Goal: Information Seeking & Learning: Check status

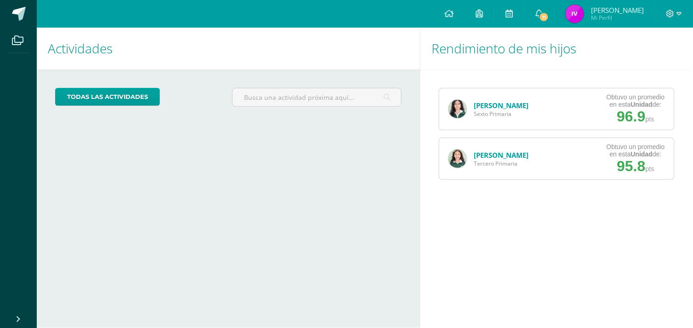
click at [482, 105] on link "[PERSON_NAME]" at bounding box center [501, 105] width 55 height 9
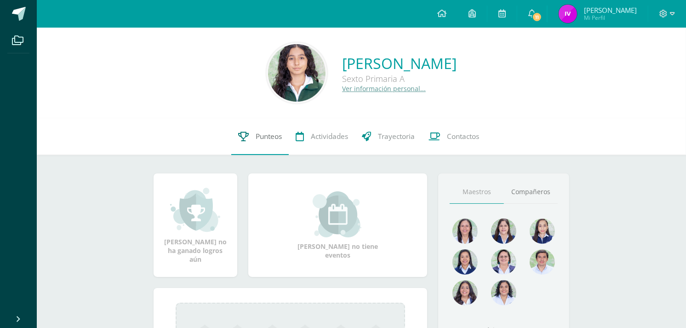
click at [276, 134] on span "Punteos" at bounding box center [269, 136] width 26 height 10
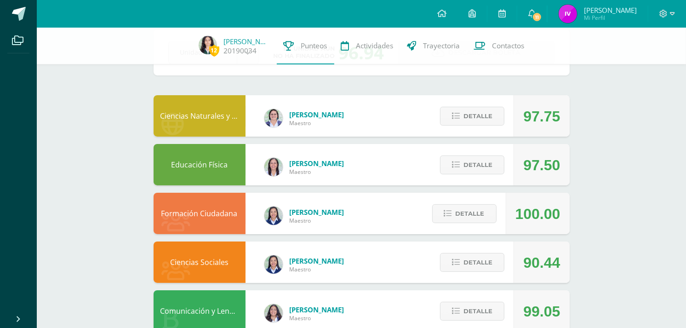
scroll to position [51, 0]
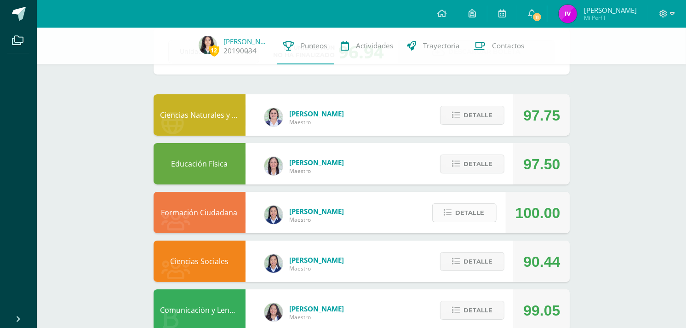
click at [461, 214] on span "Detalle" at bounding box center [469, 212] width 29 height 17
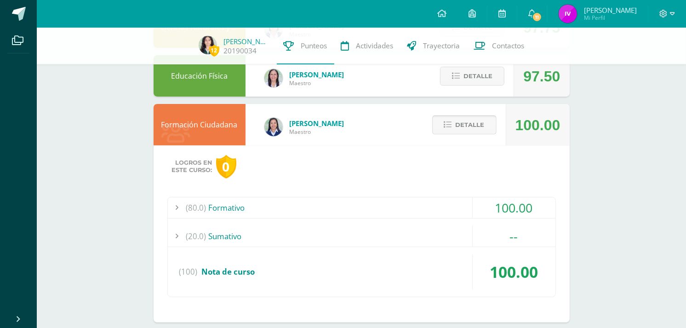
scroll to position [139, 0]
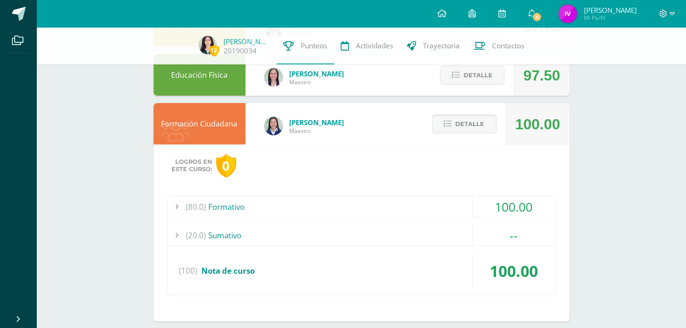
click at [411, 194] on div "Logros en este curso: 0 (80.0) Formativo 100.00 Participación social" at bounding box center [362, 232] width 416 height 177
click at [412, 203] on div "(80.0) Formativo" at bounding box center [361, 206] width 387 height 21
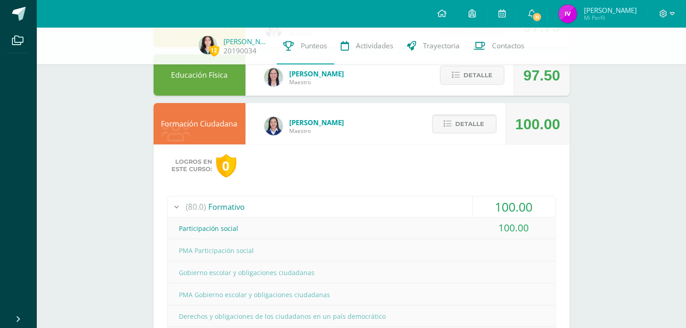
click at [412, 203] on div "(80.0) Formativo" at bounding box center [361, 206] width 387 height 21
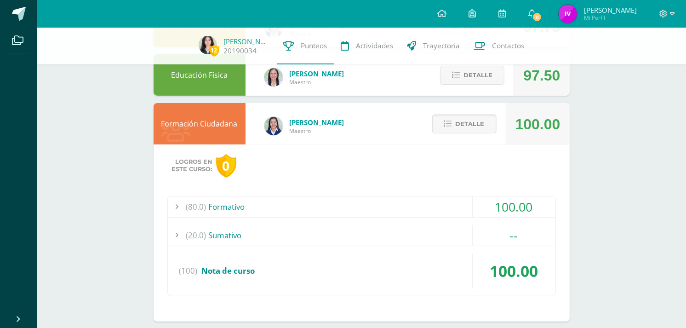
click at [469, 121] on span "Detalle" at bounding box center [469, 123] width 29 height 17
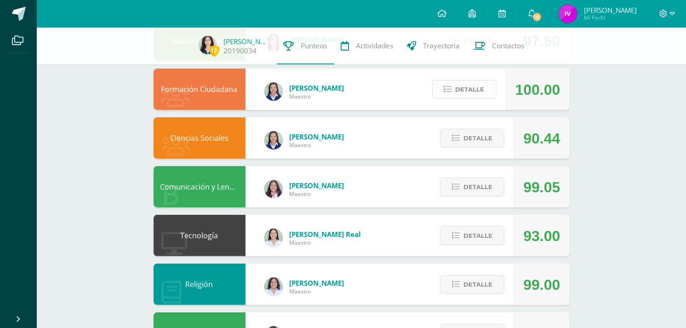
scroll to position [177, 0]
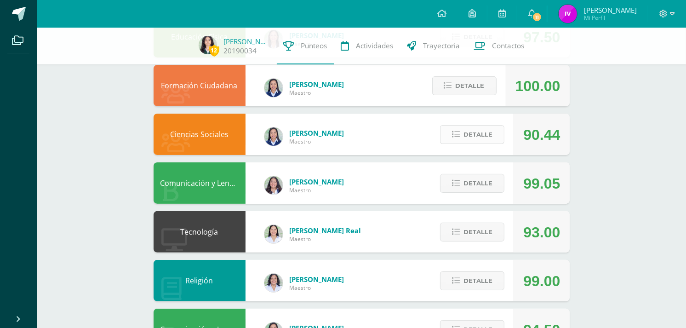
click at [469, 135] on span "Detalle" at bounding box center [477, 134] width 29 height 17
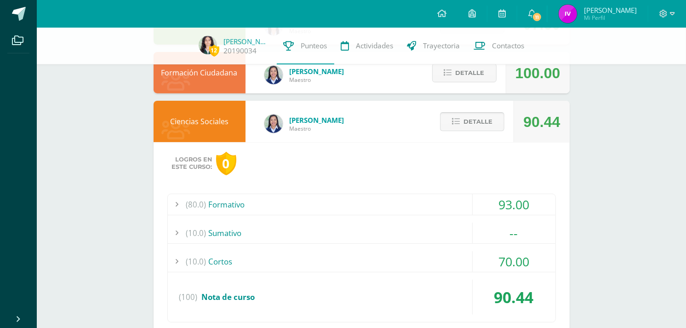
scroll to position [191, 0]
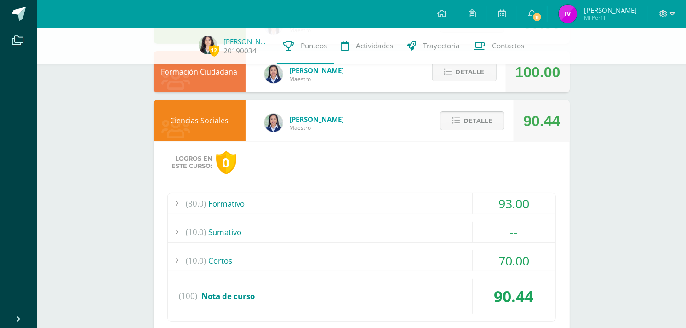
click at [491, 116] on span "Detalle" at bounding box center [477, 120] width 29 height 17
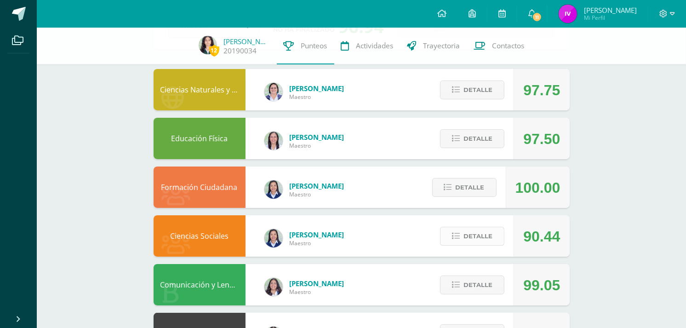
scroll to position [75, 0]
click at [486, 137] on span "Detalle" at bounding box center [477, 139] width 29 height 17
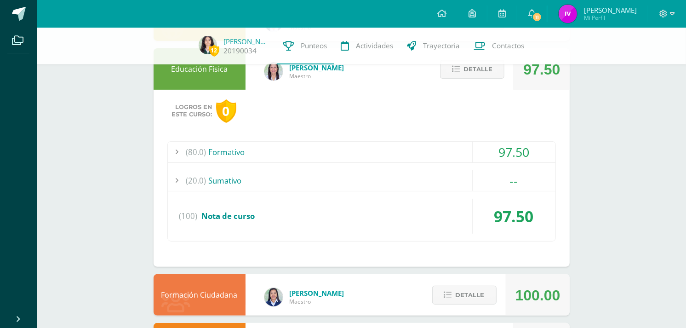
scroll to position [146, 0]
click at [454, 150] on div "(80.0) Formativo" at bounding box center [361, 151] width 387 height 21
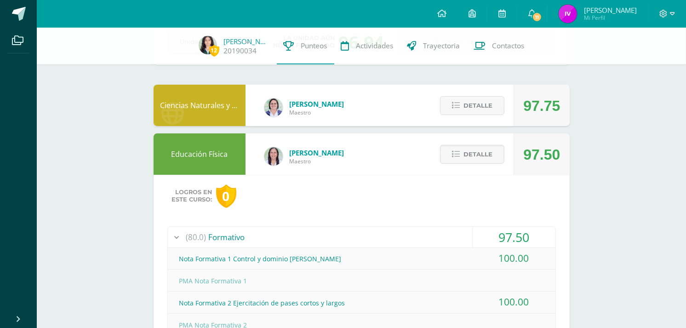
scroll to position [60, 0]
click at [455, 148] on button "Detalle" at bounding box center [472, 154] width 64 height 19
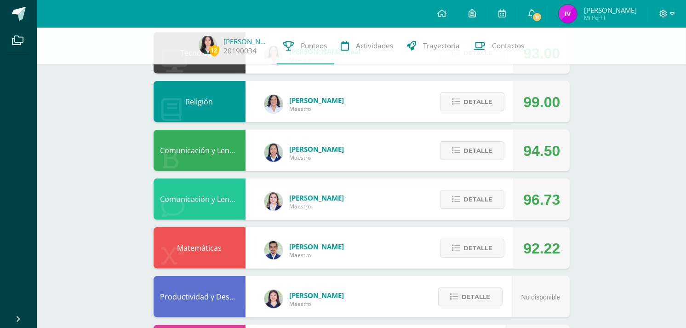
scroll to position [357, 0]
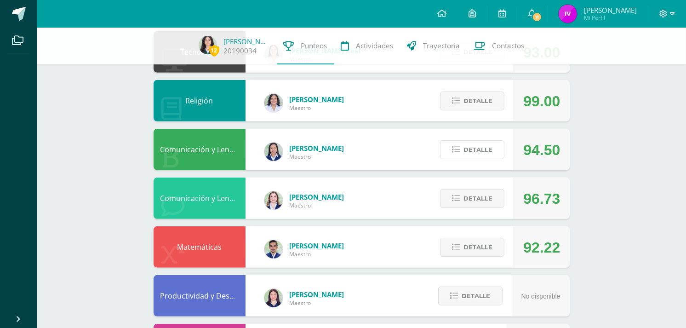
click at [455, 148] on icon at bounding box center [456, 150] width 8 height 8
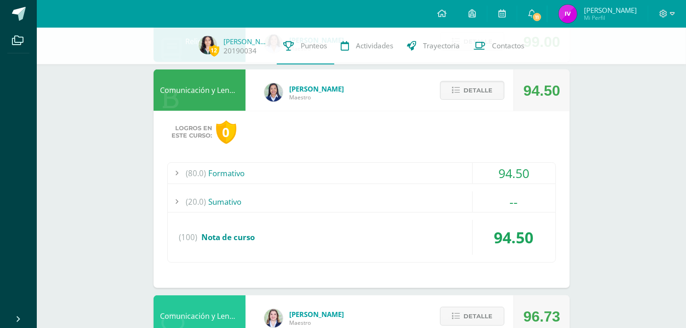
scroll to position [417, 0]
click at [456, 85] on button "Detalle" at bounding box center [472, 89] width 64 height 19
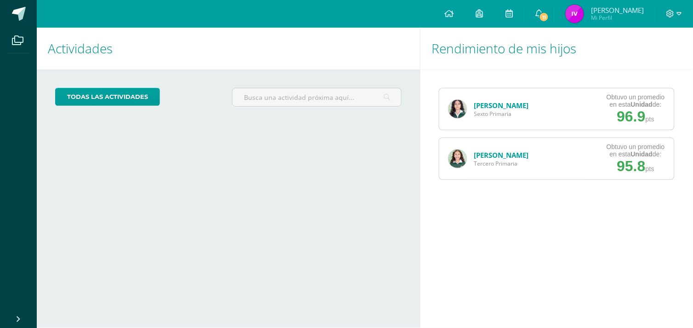
click at [476, 104] on link "[PERSON_NAME]" at bounding box center [501, 105] width 55 height 9
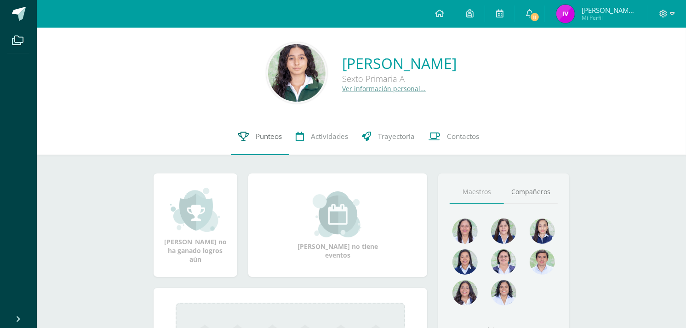
click at [265, 150] on link "Punteos" at bounding box center [259, 136] width 57 height 37
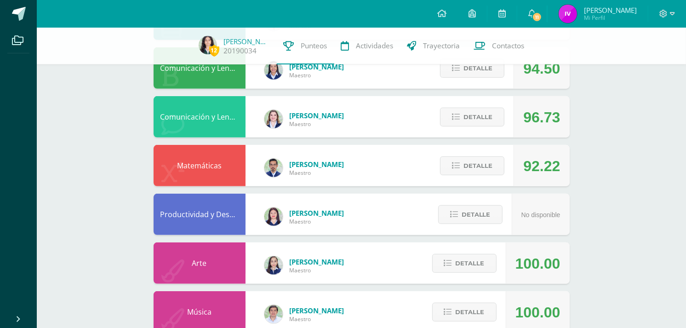
scroll to position [447, 0]
